Goal: Information Seeking & Learning: Learn about a topic

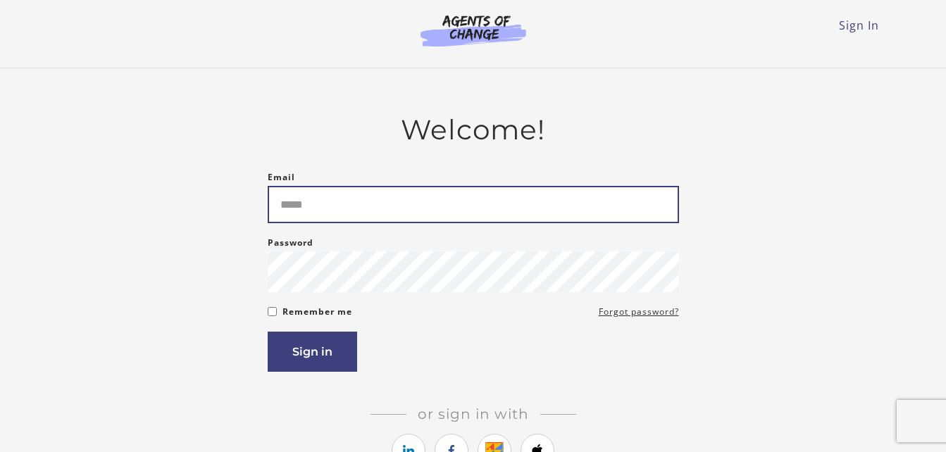
click at [382, 205] on input "Email" at bounding box center [473, 204] width 411 height 37
type input "**********"
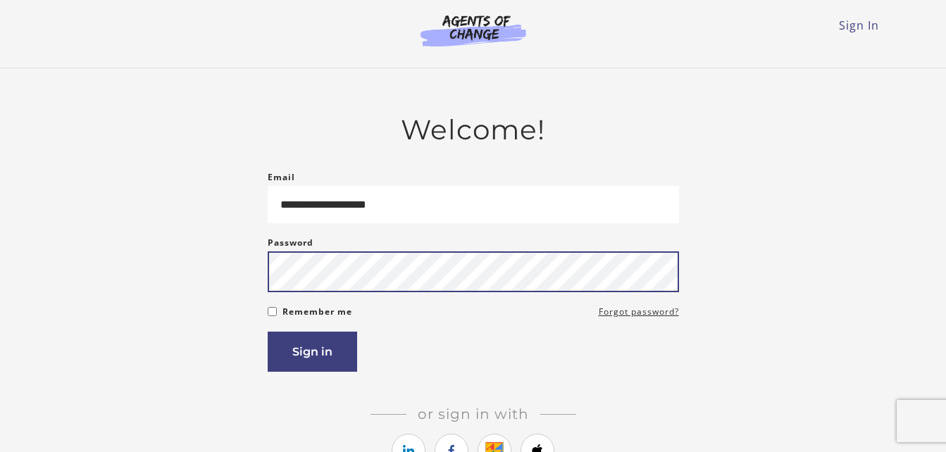
click at [268, 332] on button "Sign in" at bounding box center [312, 352] width 89 height 40
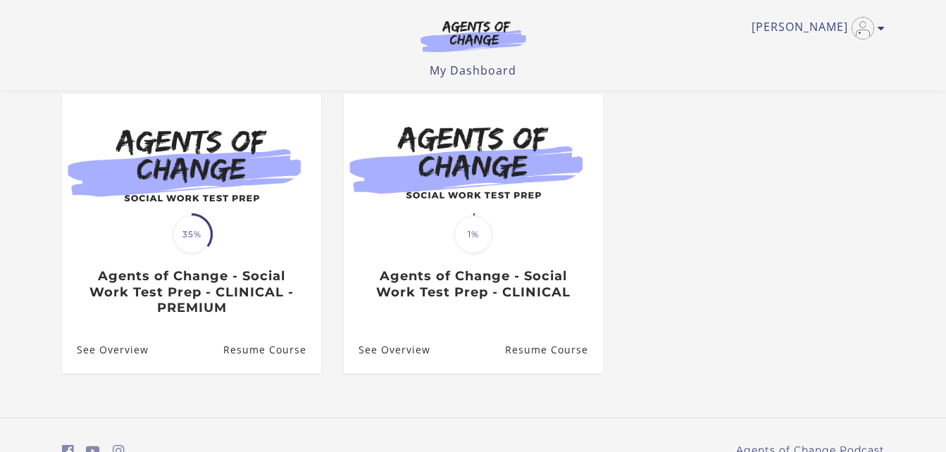
scroll to position [131, 0]
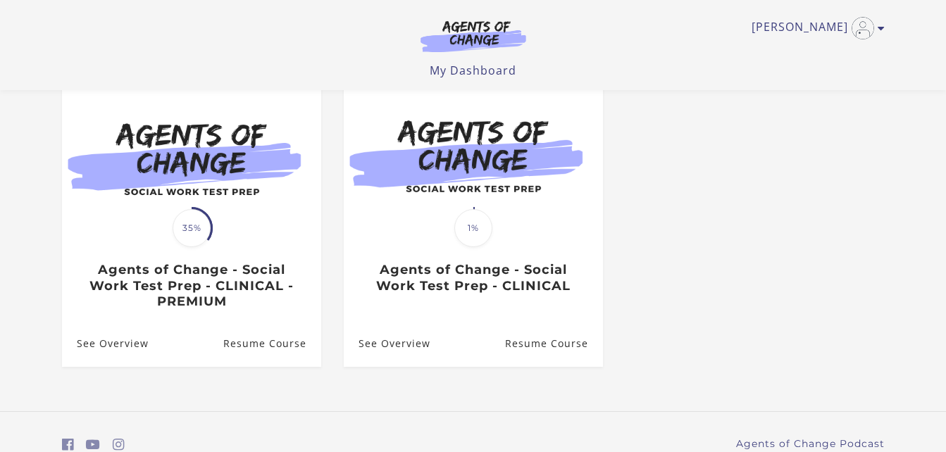
click at [250, 276] on h3 "Agents of Change - Social Work Test Prep - CLINICAL - PREMIUM" at bounding box center [191, 286] width 229 height 48
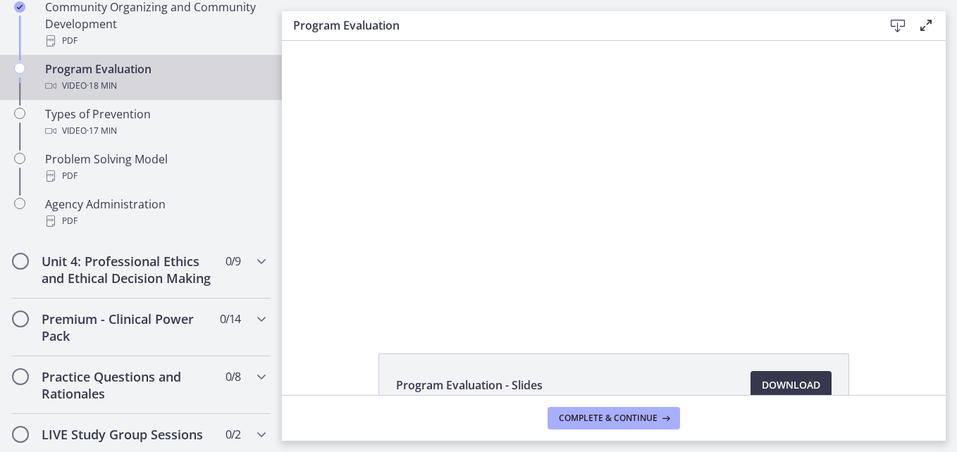
scroll to position [928, 0]
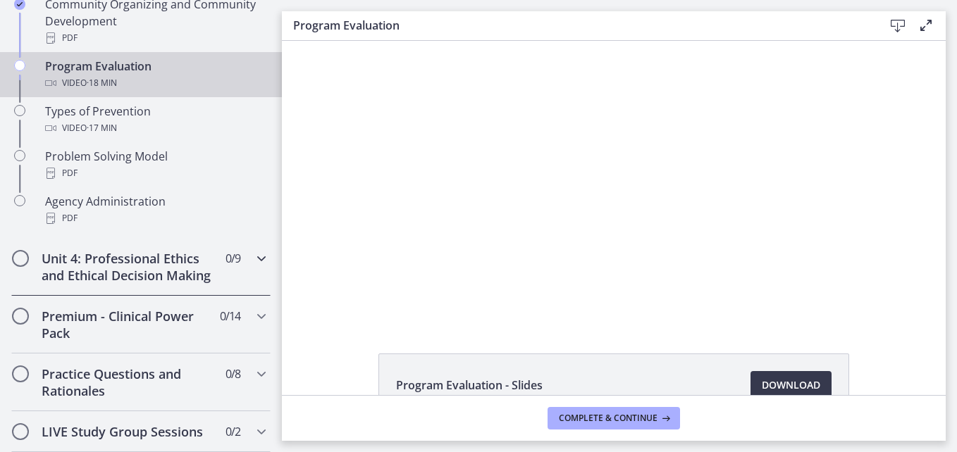
click at [186, 284] on h2 "Unit 4: Professional Ethics and Ethical Decision Making" at bounding box center [128, 267] width 172 height 34
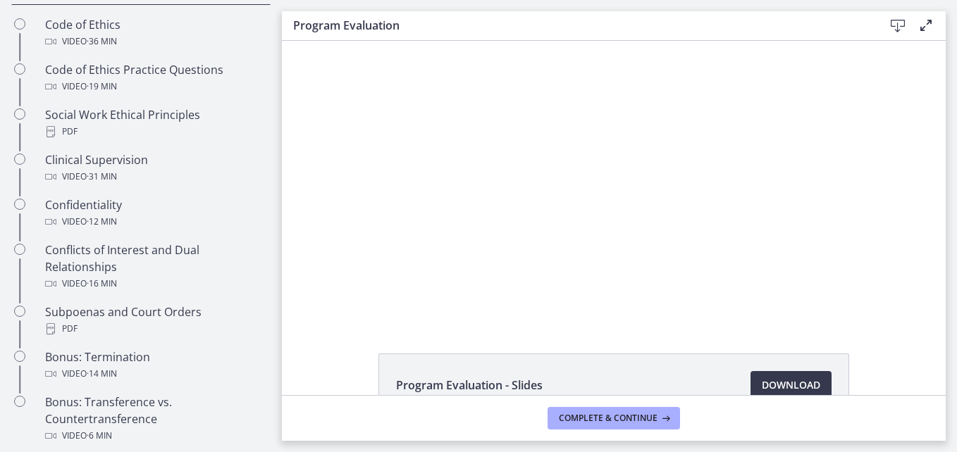
scroll to position [634, 0]
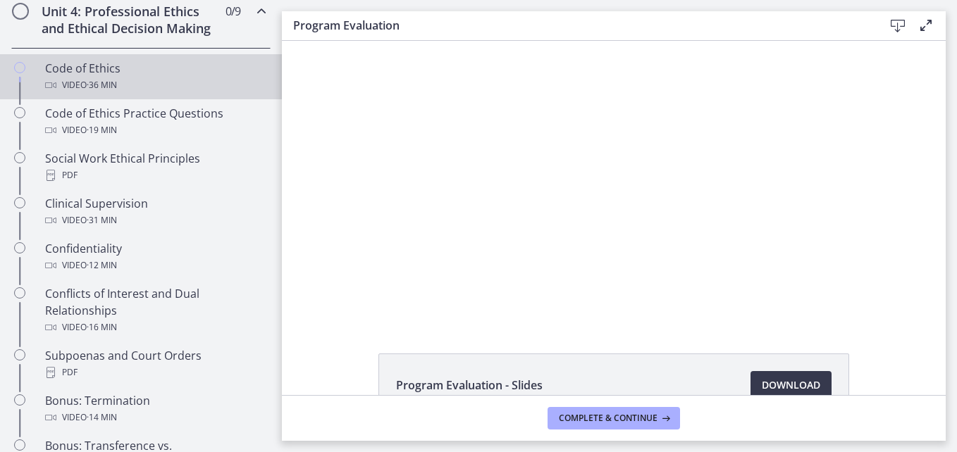
click at [101, 94] on span "· 36 min" at bounding box center [102, 85] width 30 height 17
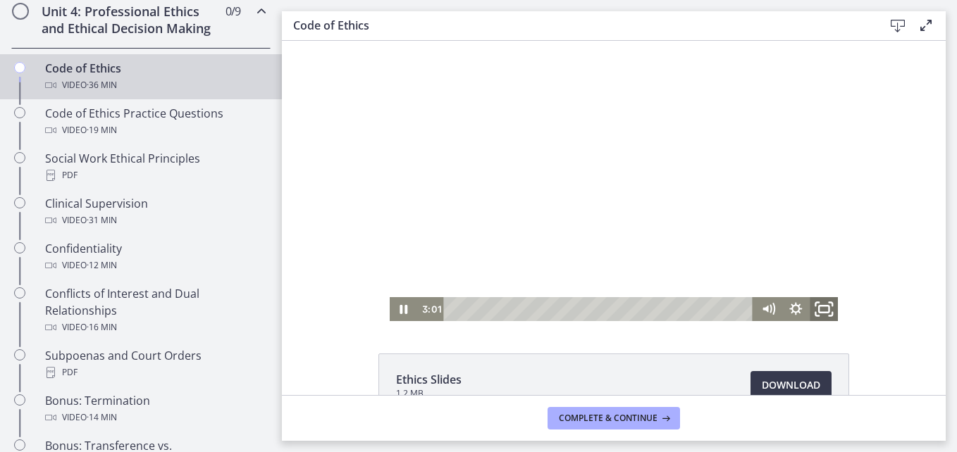
click at [819, 306] on icon "Fullscreen" at bounding box center [824, 309] width 34 height 29
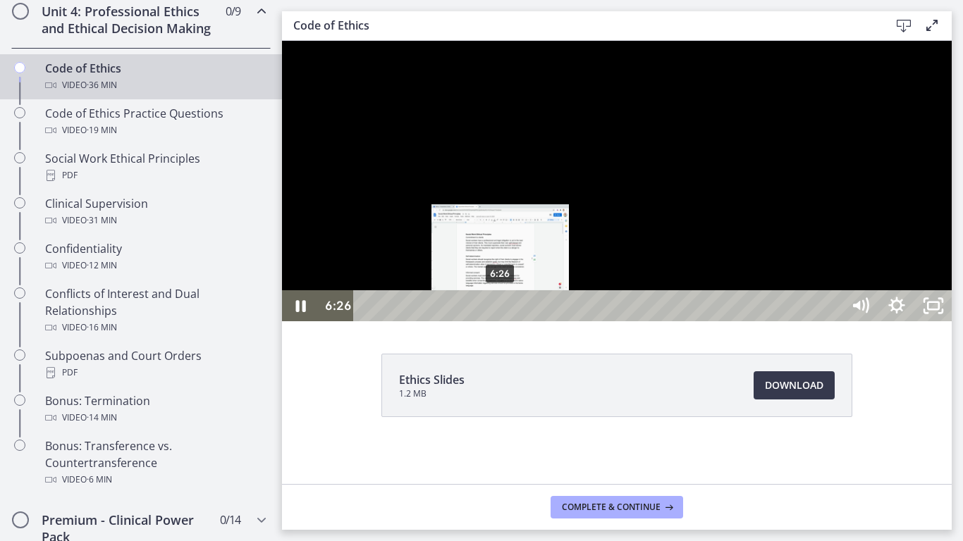
click at [501, 321] on div "6:26" at bounding box center [600, 305] width 466 height 31
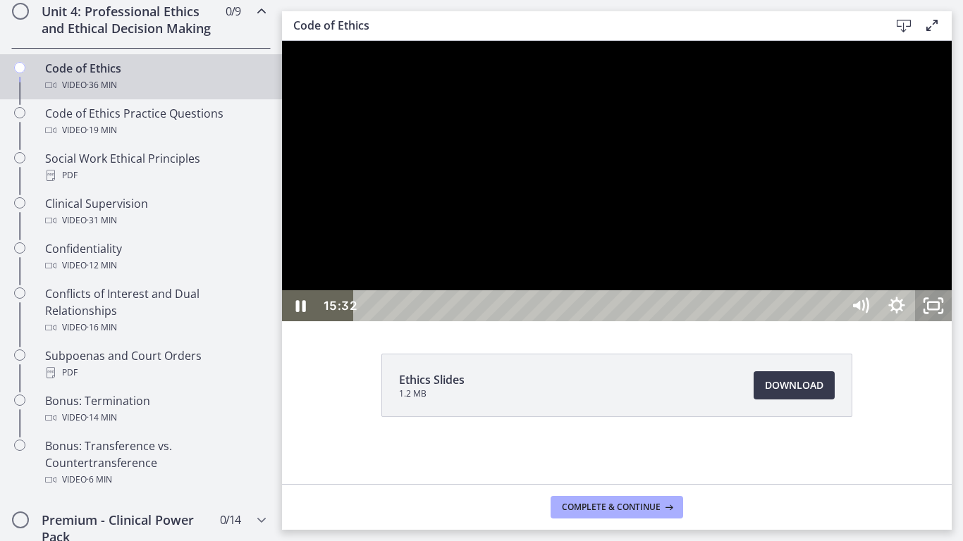
click at [951, 321] on icon "Unfullscreen" at bounding box center [933, 305] width 37 height 31
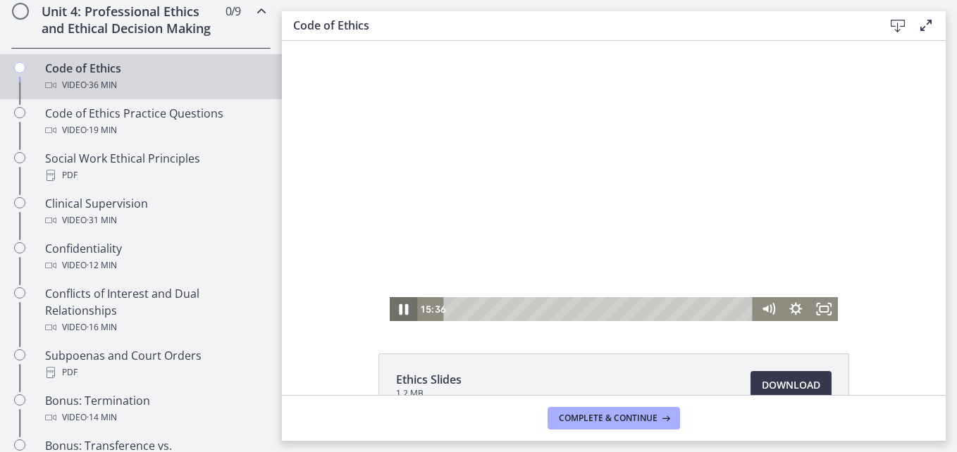
click at [395, 306] on icon "Pause" at bounding box center [404, 309] width 34 height 29
click at [395, 307] on icon "Play Video" at bounding box center [405, 309] width 34 height 29
click at [814, 307] on icon "Fullscreen" at bounding box center [824, 309] width 34 height 29
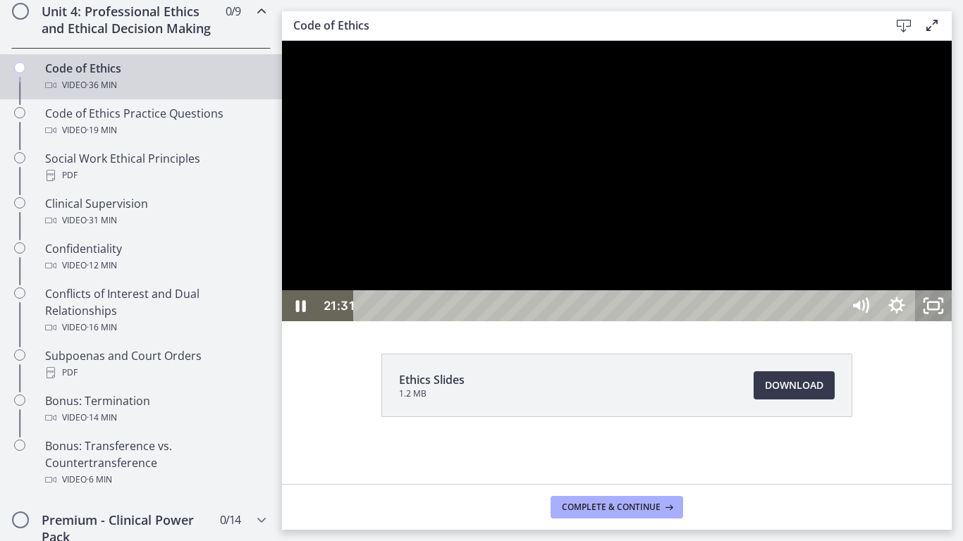
click at [939, 309] on rect "Unfullscreen" at bounding box center [932, 305] width 11 height 7
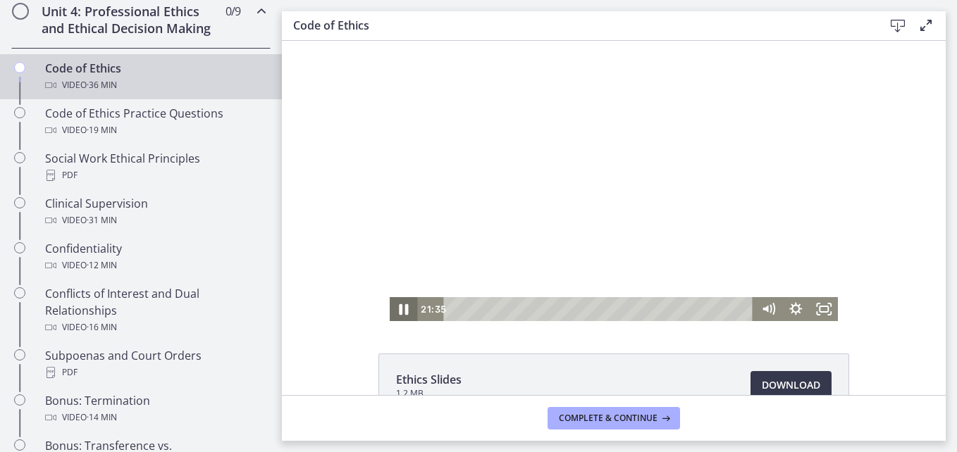
click at [396, 300] on icon "Pause" at bounding box center [404, 309] width 34 height 29
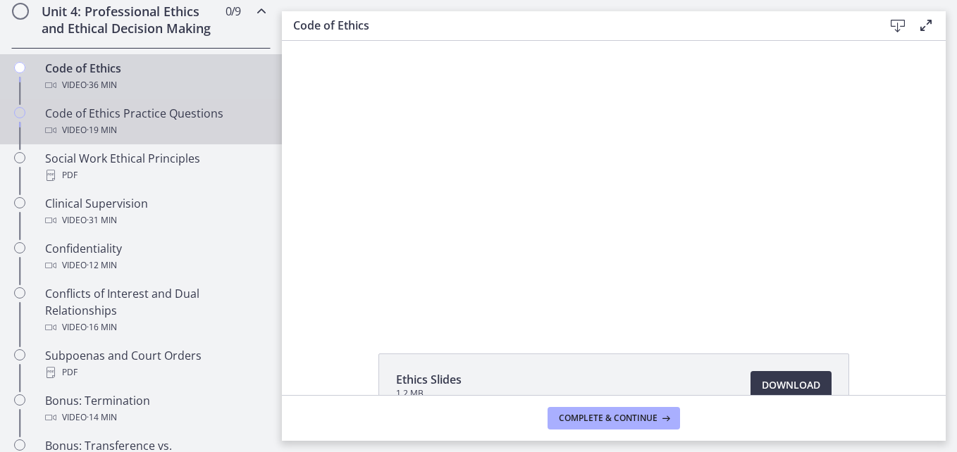
click at [139, 139] on div "Video · 19 min" at bounding box center [155, 130] width 220 height 17
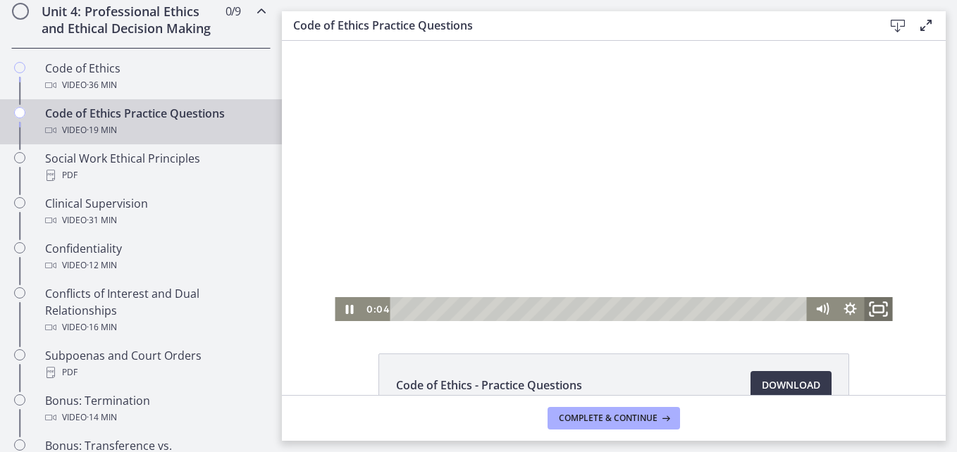
click at [877, 311] on icon "Fullscreen" at bounding box center [879, 309] width 34 height 29
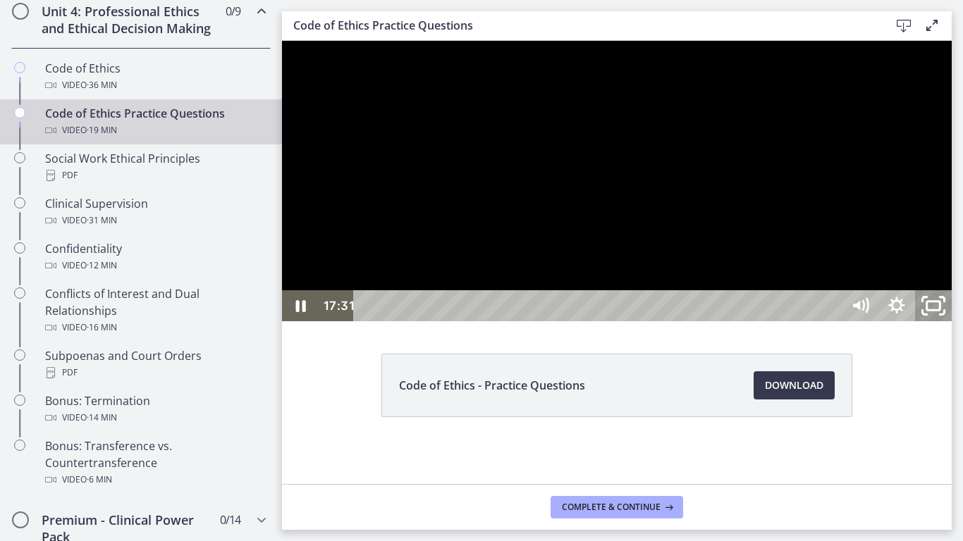
click at [955, 325] on icon "Unfullscreen" at bounding box center [933, 305] width 44 height 37
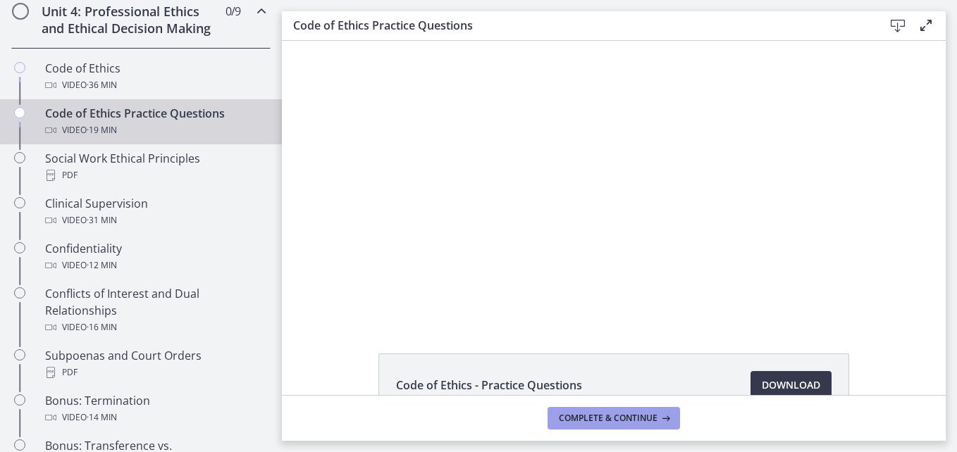
click at [588, 411] on button "Complete & continue" at bounding box center [613, 418] width 132 height 23
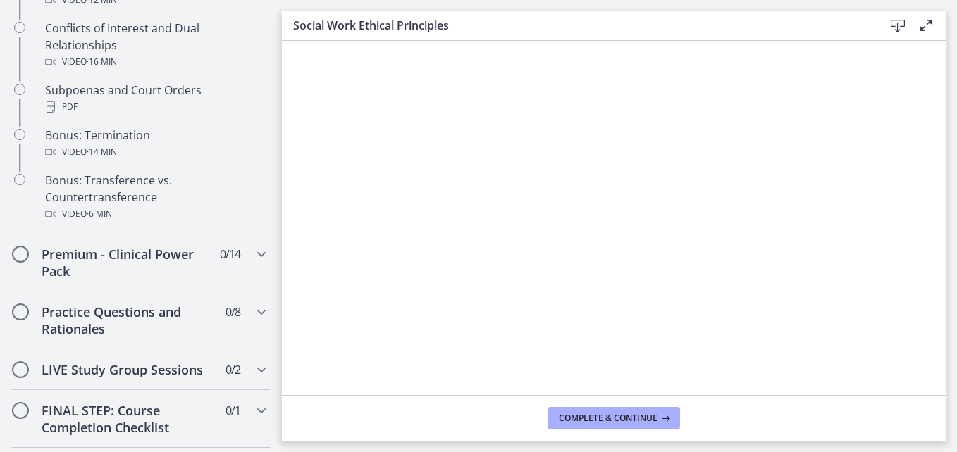
scroll to position [900, 0]
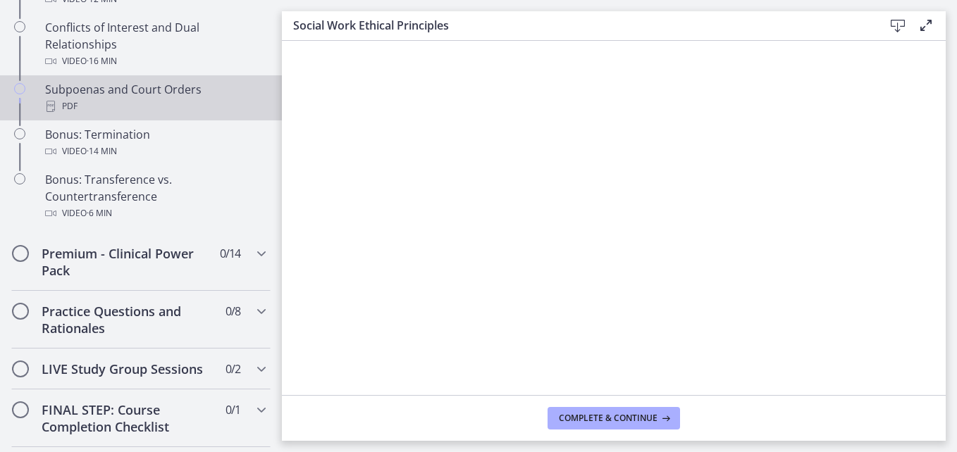
click at [128, 115] on div "PDF" at bounding box center [155, 106] width 220 height 17
click at [564, 416] on span "Complete & continue" at bounding box center [608, 418] width 99 height 11
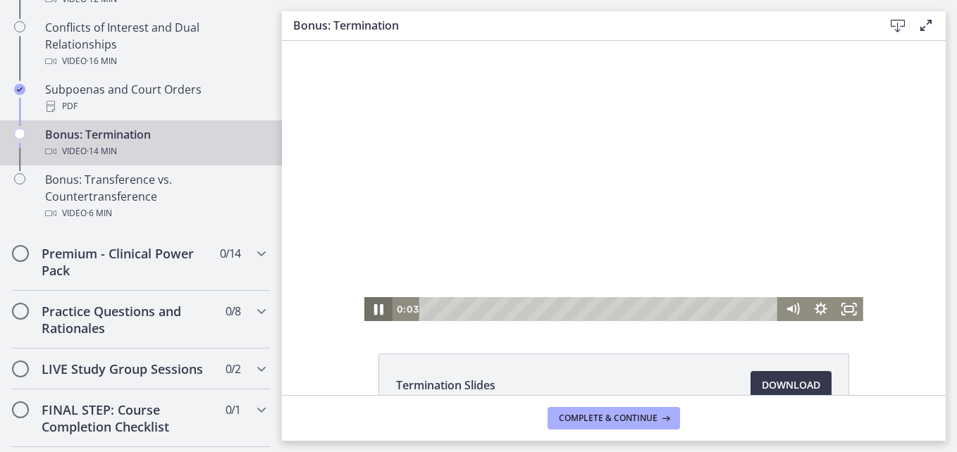
click at [374, 311] on icon "Pause" at bounding box center [378, 309] width 9 height 11
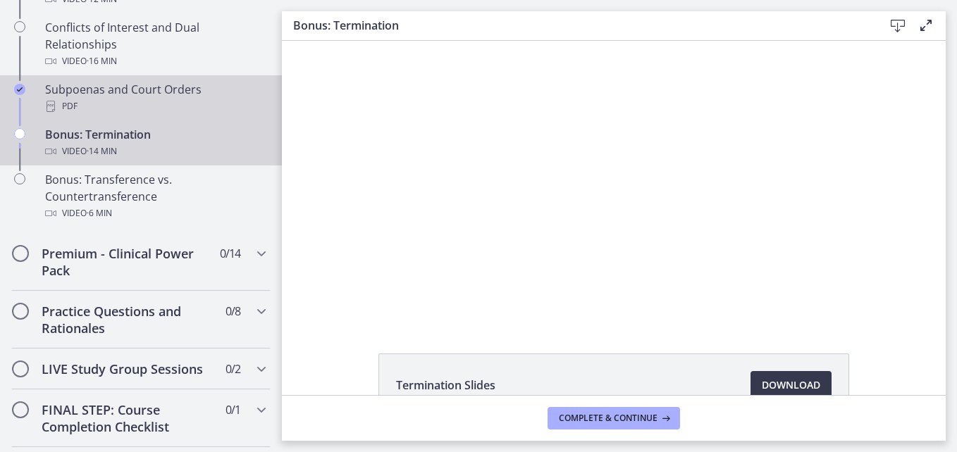
click at [118, 115] on div "PDF" at bounding box center [155, 106] width 220 height 17
